Goal: Information Seeking & Learning: Learn about a topic

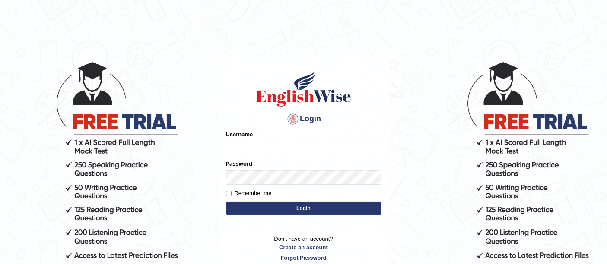
type input "faizabutool0319"
click at [275, 209] on button "Login" at bounding box center [303, 208] width 155 height 13
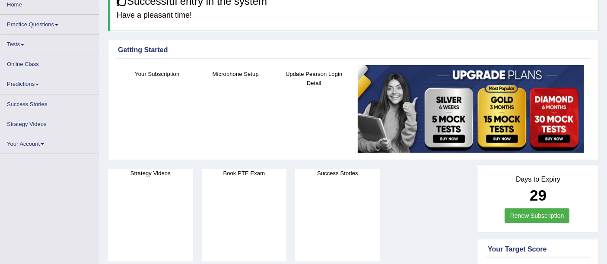
click at [66, 65] on ul "Home Practice Questions Speaking Practice Read Aloud Repeat Sentence Describe I…" at bounding box center [49, 74] width 98 height 159
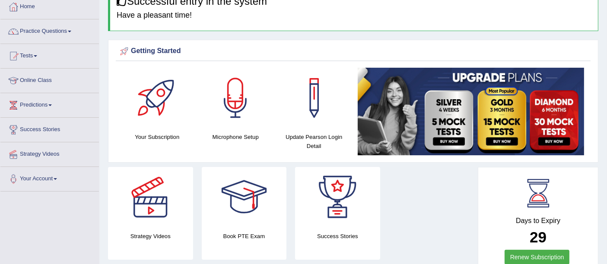
click at [26, 81] on link "Online Class" at bounding box center [49, 80] width 98 height 22
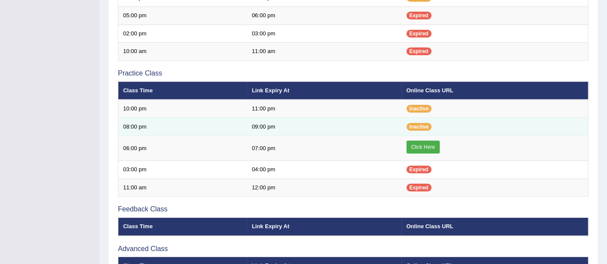
scroll to position [192, 0]
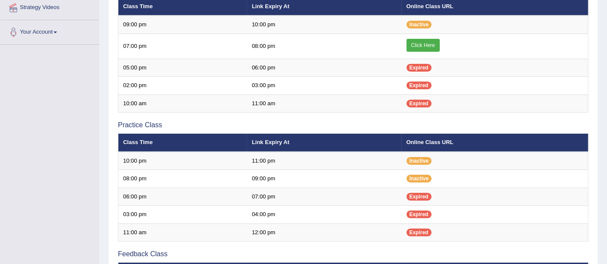
click at [47, 108] on div "Toggle navigation Home Practice Questions Speaking Practice Read Aloud Repeat S…" at bounding box center [303, 102] width 607 height 595
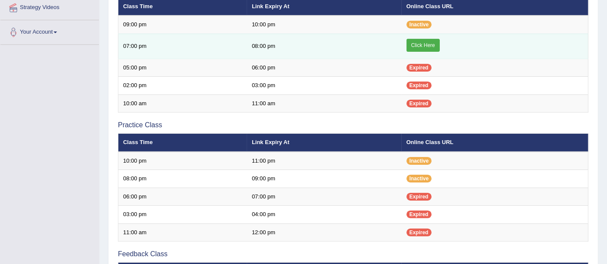
click at [413, 45] on link "Click Here" at bounding box center [422, 45] width 33 height 13
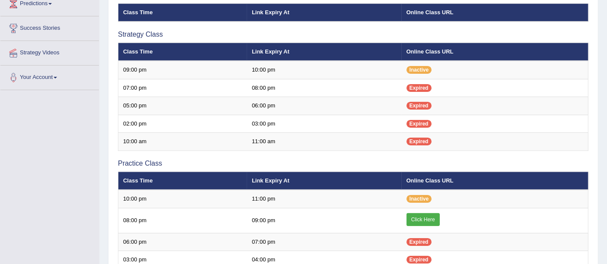
scroll to position [149, 0]
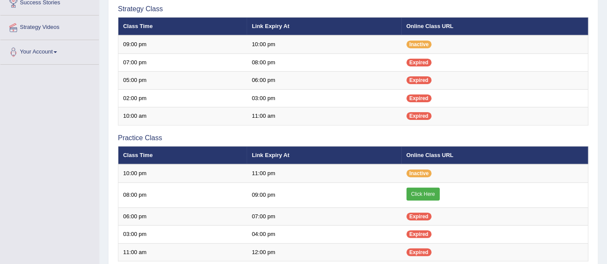
scroll to position [149, 0]
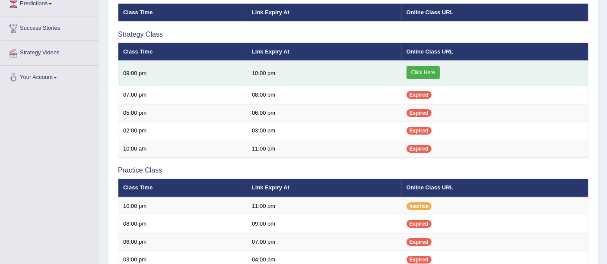
click at [422, 77] on link "Click Here" at bounding box center [422, 72] width 33 height 13
